Goal: Register for event/course

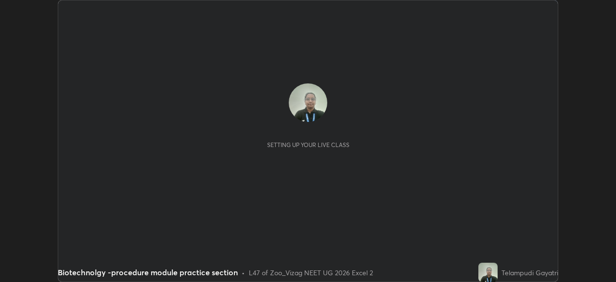
scroll to position [282, 616]
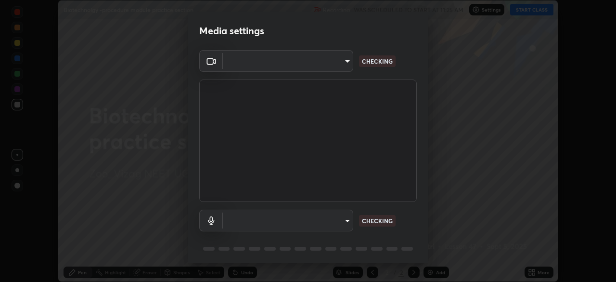
type input "4845557dca10993e581013970589eac48f795e0d899d370849d875fb2bc8e73d"
type input "default"
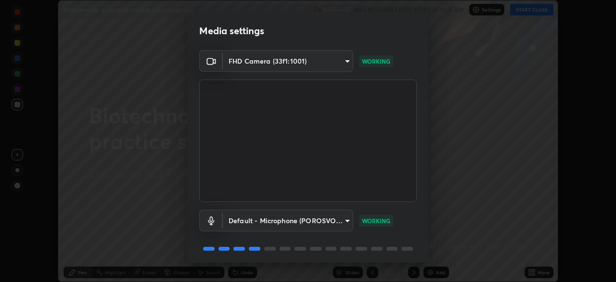
scroll to position [34, 0]
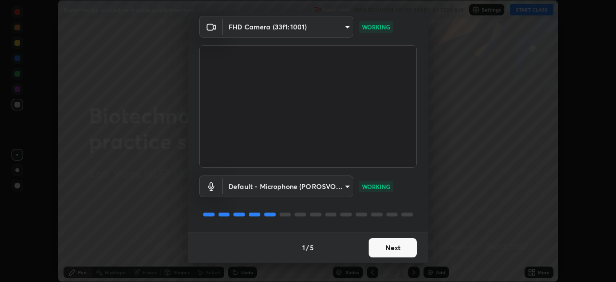
click at [379, 246] on button "Next" at bounding box center [393, 247] width 48 height 19
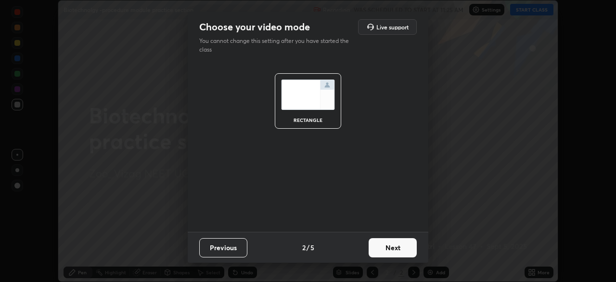
scroll to position [0, 0]
click at [380, 248] on button "Next" at bounding box center [393, 247] width 48 height 19
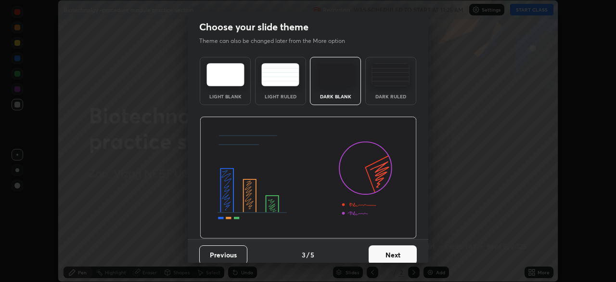
click at [378, 260] on button "Next" at bounding box center [393, 254] width 48 height 19
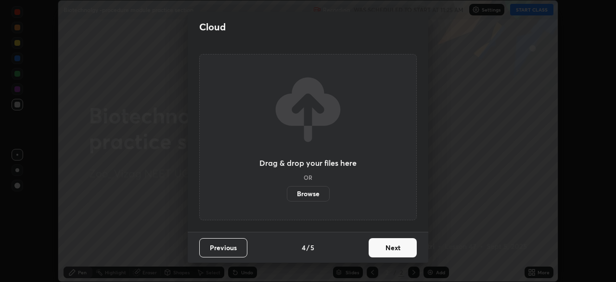
click at [378, 248] on button "Next" at bounding box center [393, 247] width 48 height 19
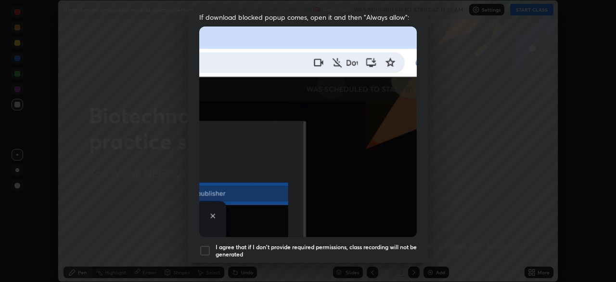
scroll to position [231, 0]
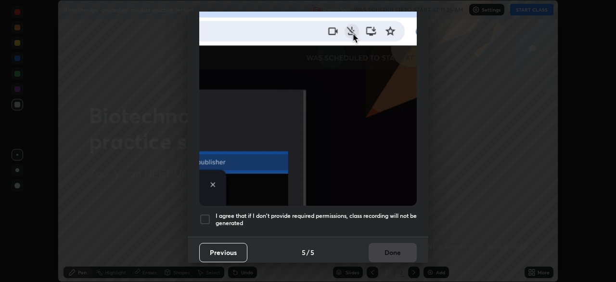
click at [210, 213] on div at bounding box center [205, 219] width 12 height 12
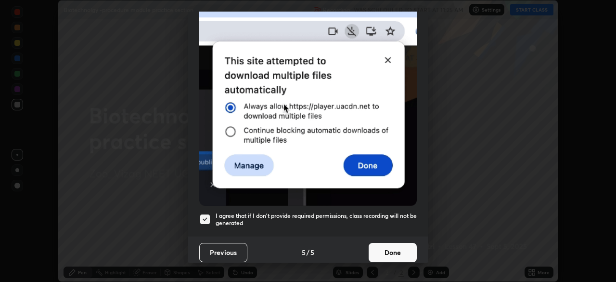
click at [382, 247] on button "Done" at bounding box center [393, 252] width 48 height 19
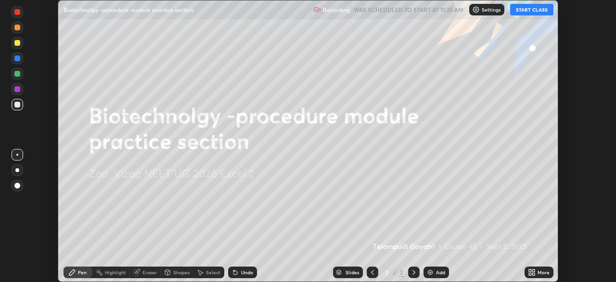
click at [526, 10] on button "START CLASS" at bounding box center [532, 10] width 43 height 12
click at [528, 11] on button "START CLASS" at bounding box center [532, 10] width 43 height 12
click at [536, 13] on button "START CLASS" at bounding box center [532, 10] width 43 height 12
click at [525, 12] on button "START CLASS" at bounding box center [532, 10] width 43 height 12
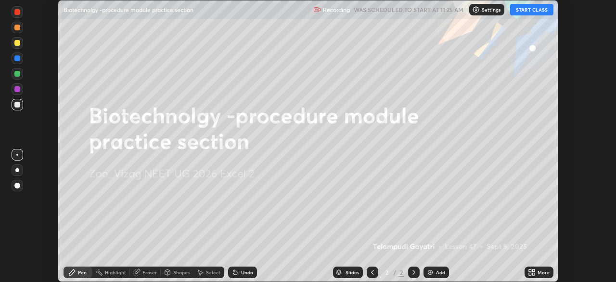
click at [521, 13] on button "START CLASS" at bounding box center [532, 10] width 43 height 12
